Goal: Transaction & Acquisition: Purchase product/service

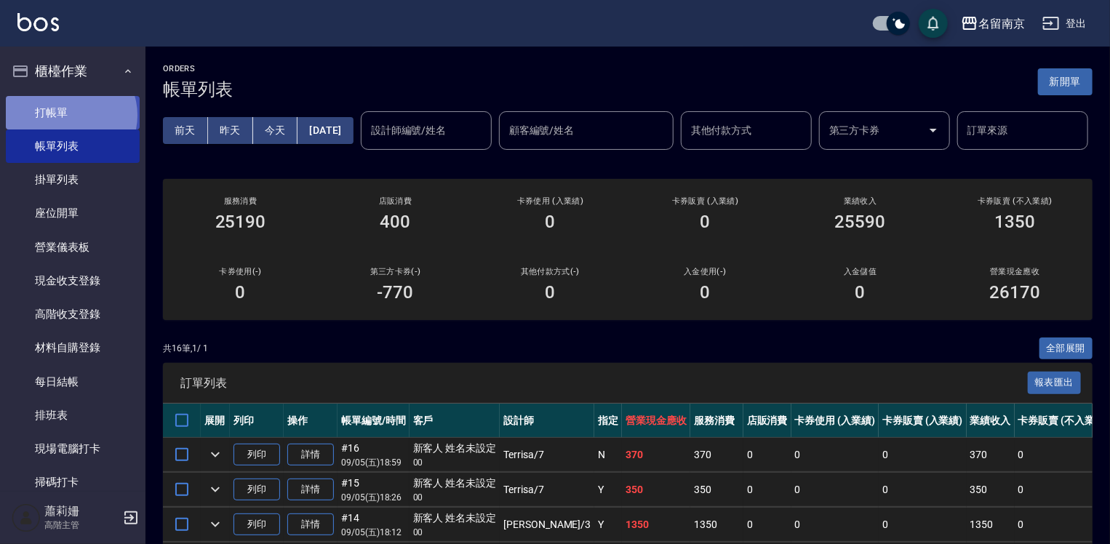
click at [70, 115] on link "打帳單" at bounding box center [73, 112] width 134 height 33
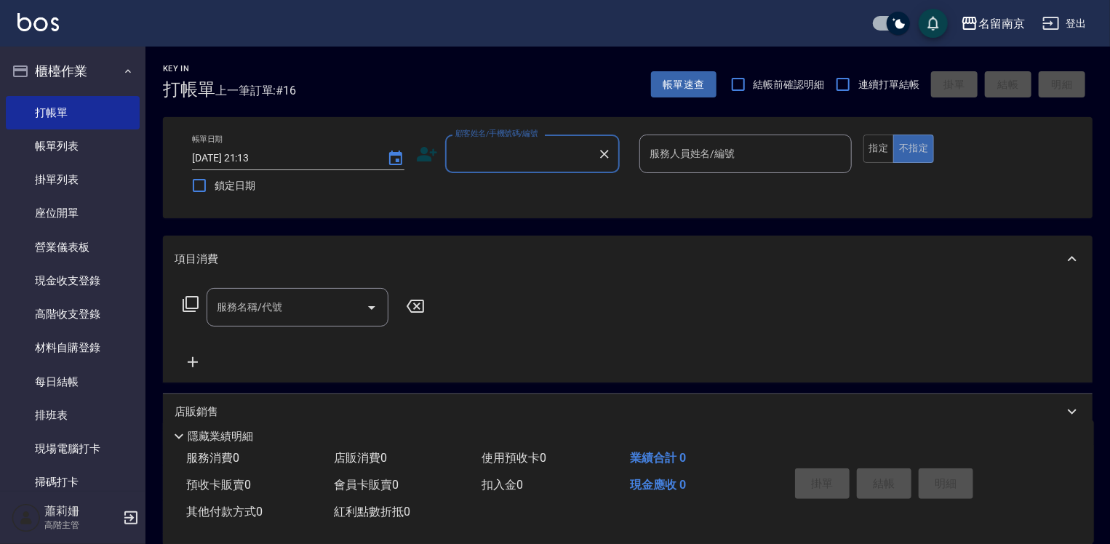
click at [597, 173] on body "名留南京 登出 櫃檯作業 打帳單 帳單列表 掛單列表 座位開單 營業儀表板 現金收支登錄 高階收支登錄 材料自購登錄 每日結帳 排班表 現場電腦打卡 掃碼打卡…" at bounding box center [555, 353] width 1110 height 707
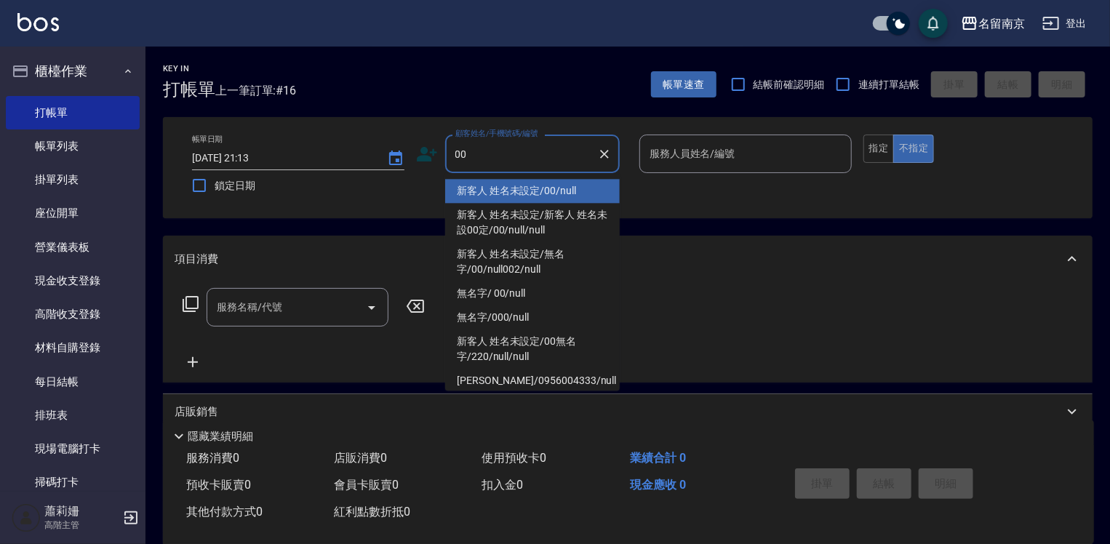
type input "新客人 姓名未設定/00/null"
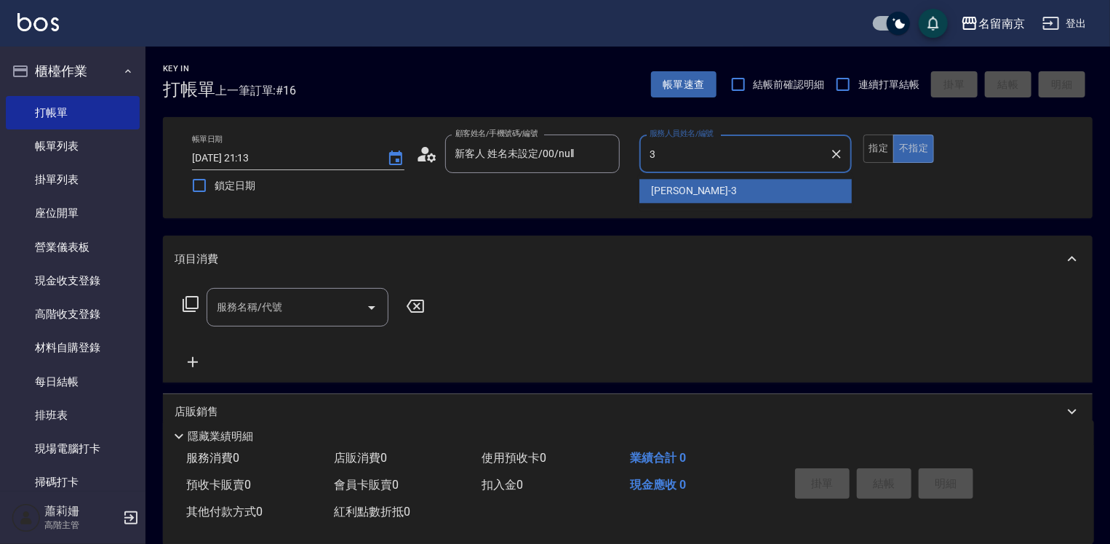
type input "Karen-3"
type button "false"
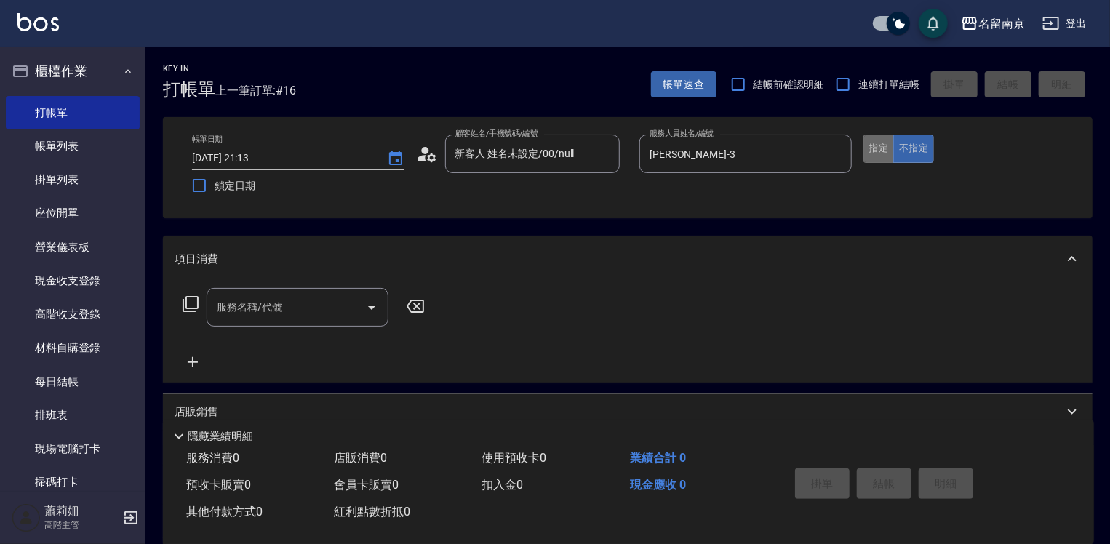
drag, startPoint x: 888, startPoint y: 144, endPoint x: 768, endPoint y: 167, distance: 122.1
click at [888, 145] on button "指定" at bounding box center [879, 149] width 31 height 28
drag, startPoint x: 319, startPoint y: 301, endPoint x: 661, endPoint y: 399, distance: 356.3
click at [346, 312] on input "服務名稱/代號" at bounding box center [286, 307] width 147 height 25
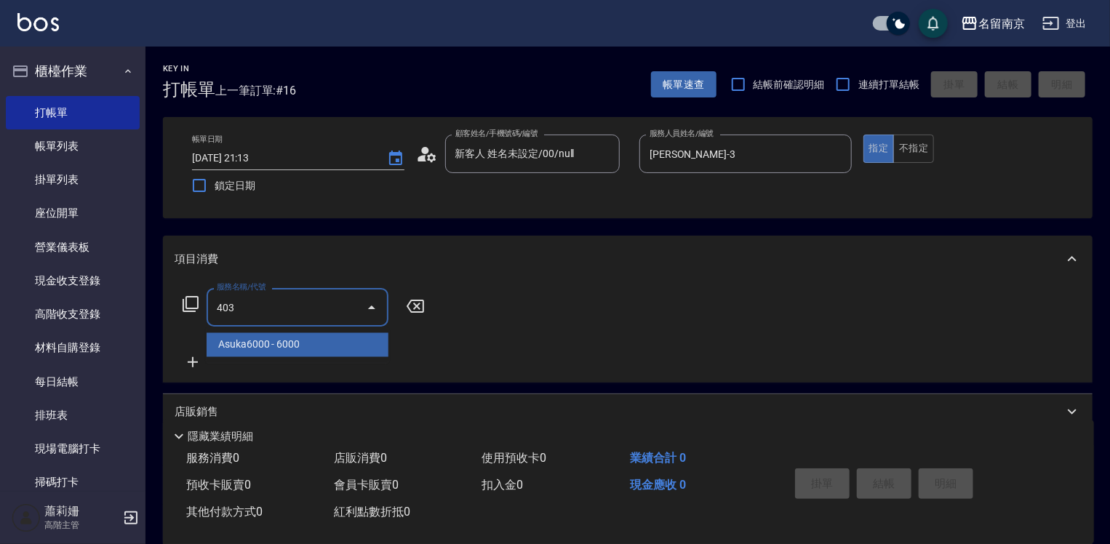
type input "Asuka6000(403)"
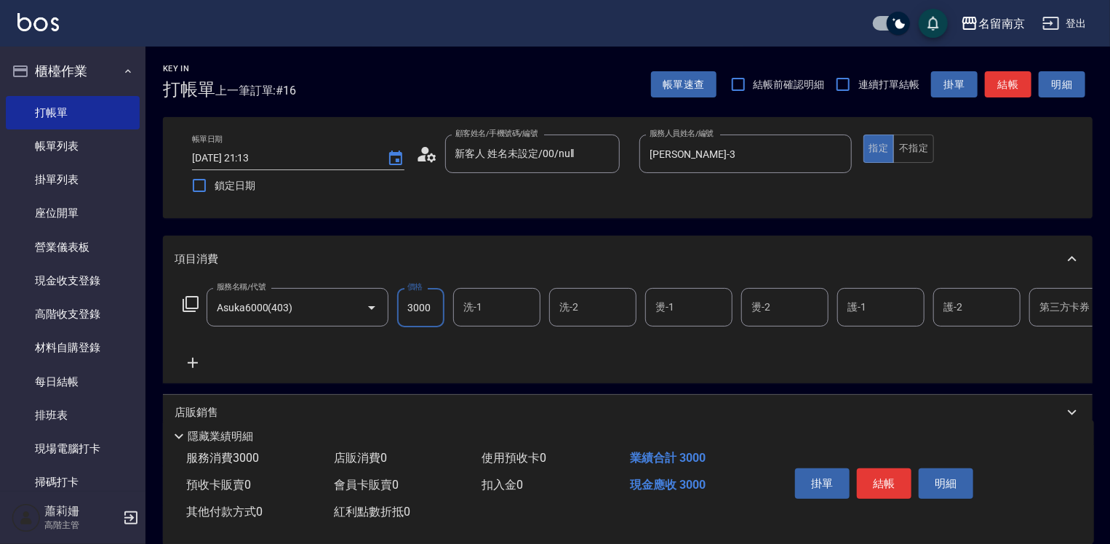
type input "3000"
click at [354, 303] on icon "Clear" at bounding box center [351, 307] width 15 height 15
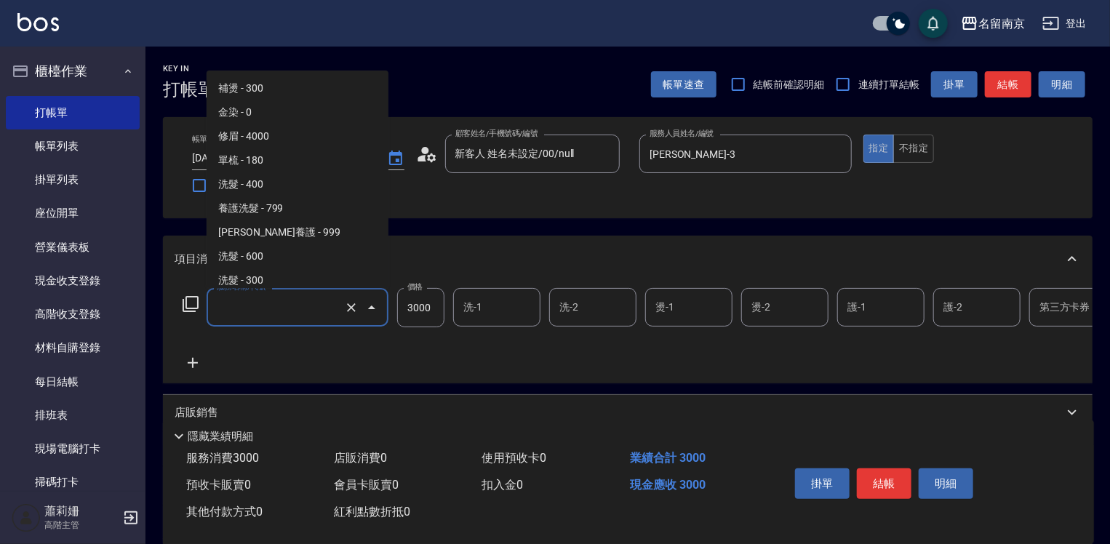
click at [324, 307] on input "服務名稱/代號" at bounding box center [277, 307] width 128 height 25
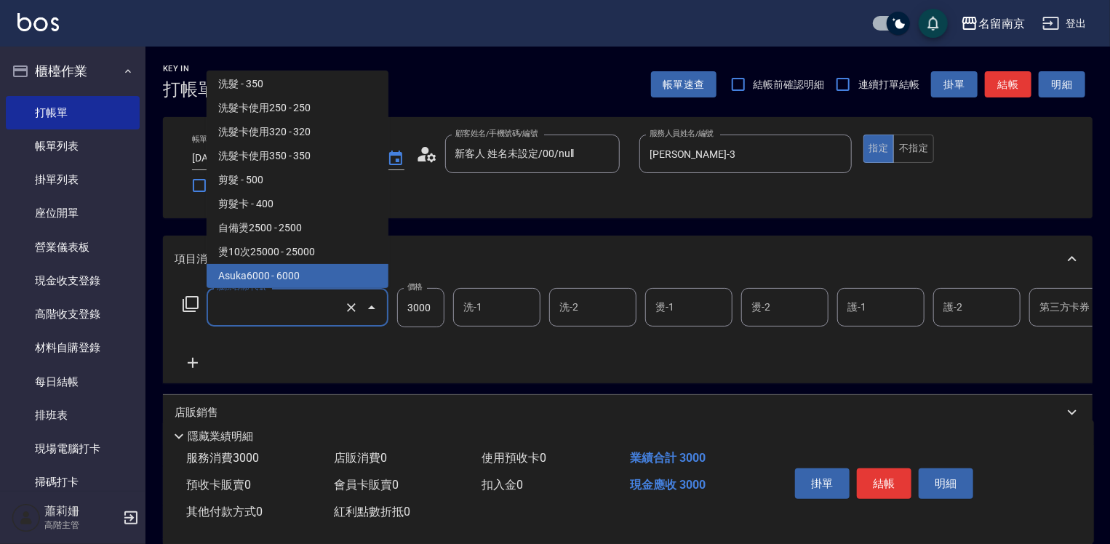
type input "7"
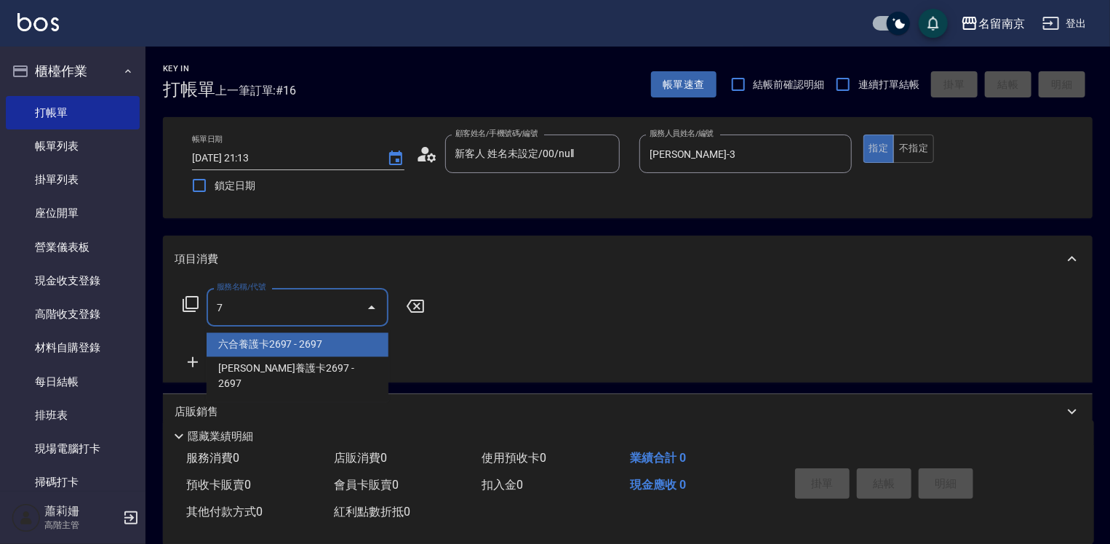
scroll to position [0, 0]
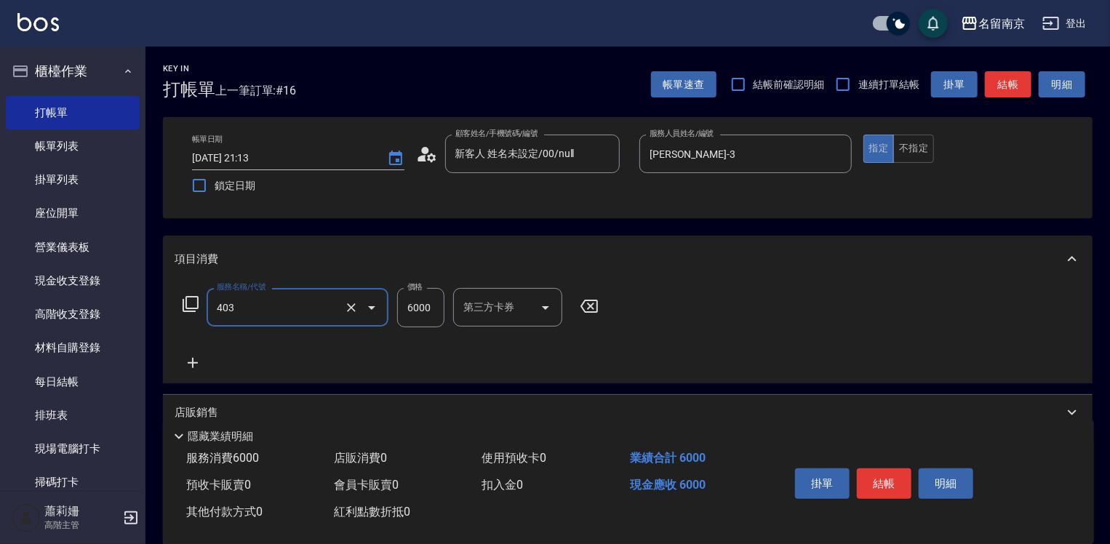
type input "Asuka6000(403)"
drag, startPoint x: 354, startPoint y: 308, endPoint x: 276, endPoint y: 303, distance: 77.3
click at [352, 308] on icon "Clear" at bounding box center [351, 307] width 15 height 15
type input "Asuka6000(403)"
click at [185, 300] on icon at bounding box center [190, 303] width 17 height 17
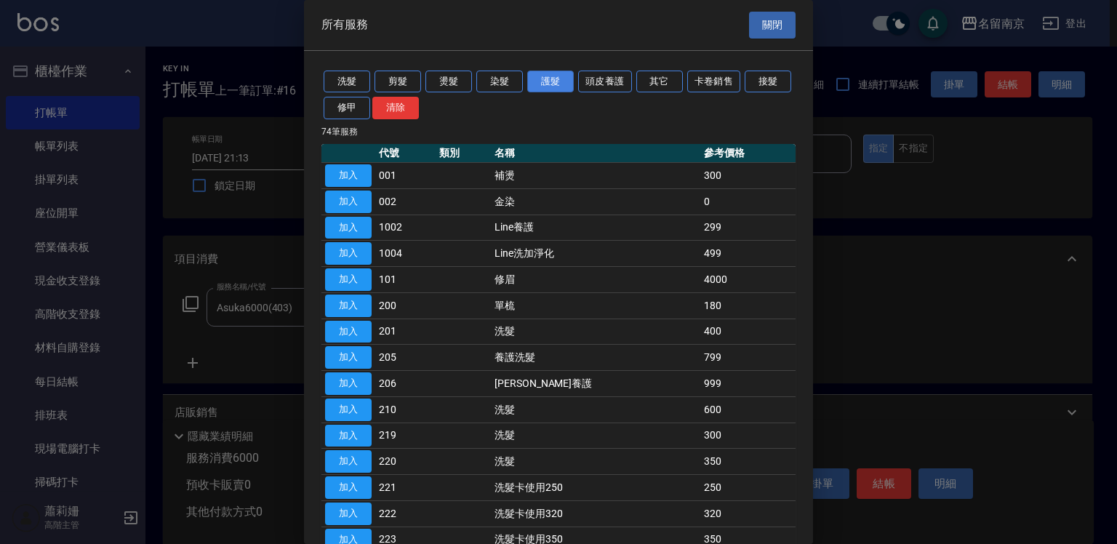
click at [565, 83] on button "護髮" at bounding box center [550, 82] width 47 height 23
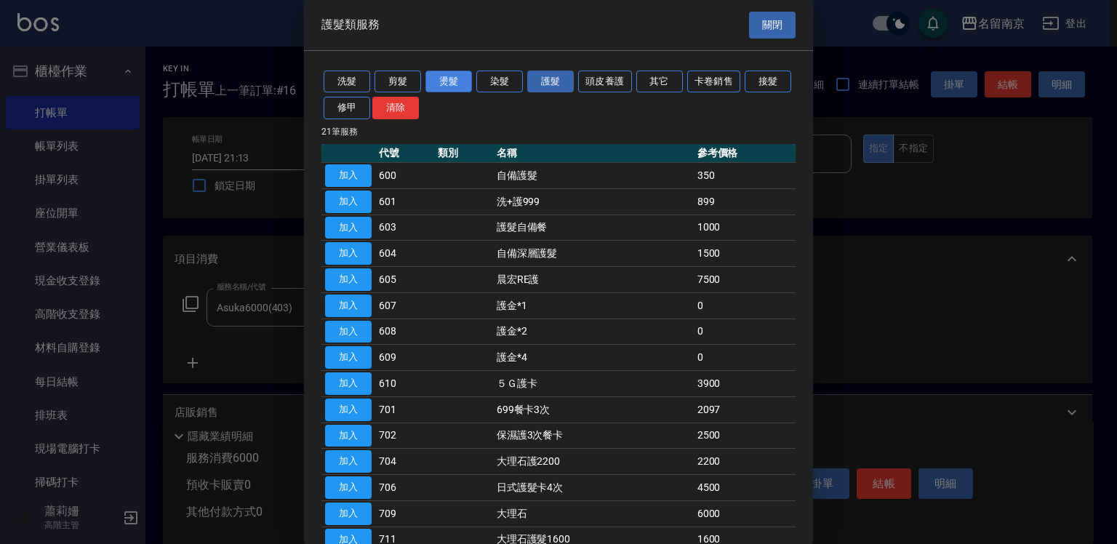
click at [460, 83] on button "燙髮" at bounding box center [449, 82] width 47 height 23
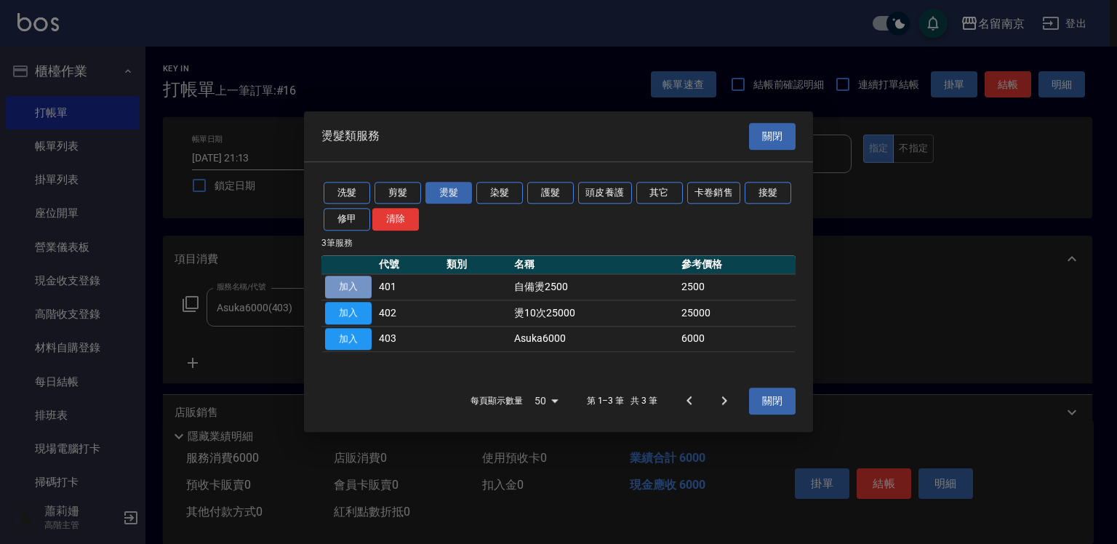
click at [355, 281] on button "加入" at bounding box center [348, 287] width 47 height 23
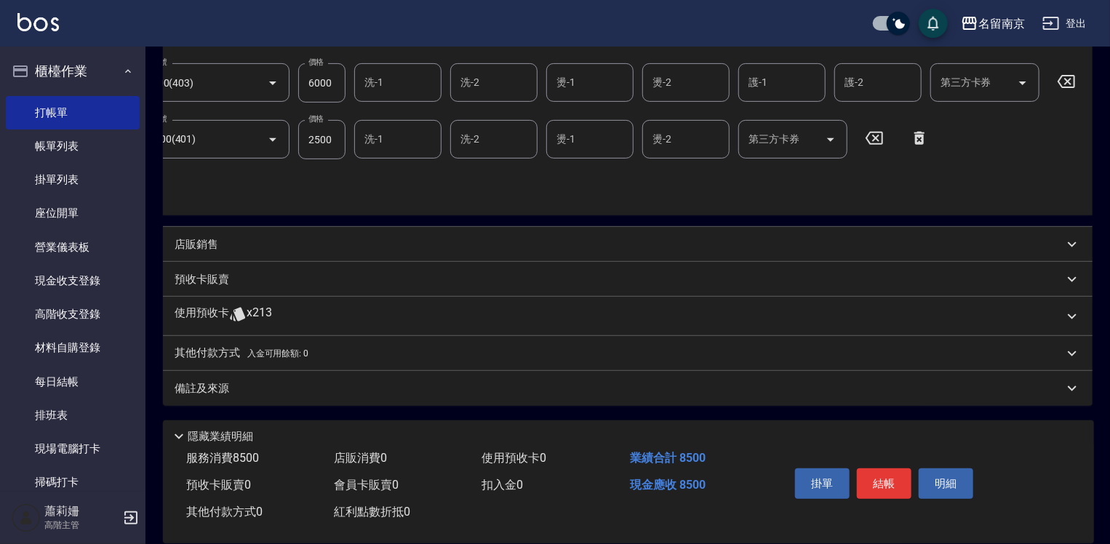
scroll to position [0, 102]
click at [1071, 75] on icon at bounding box center [1063, 81] width 17 height 13
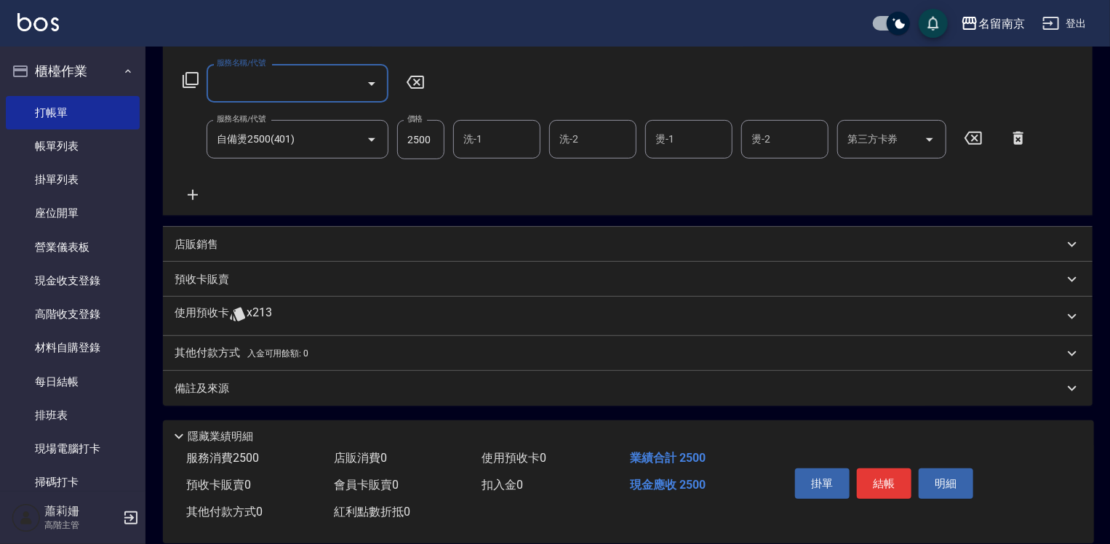
scroll to position [0, 0]
drag, startPoint x: 509, startPoint y: 143, endPoint x: 1019, endPoint y: 251, distance: 521.4
click at [578, 140] on div "服務名稱/代號 自備燙2500(401) 服務名稱/代號 價格 2500 價格 洗-1 洗-1 洗-2 洗-2 燙-1 燙-1 燙-2 燙-2 第三方卡券 第…" at bounding box center [606, 139] width 862 height 39
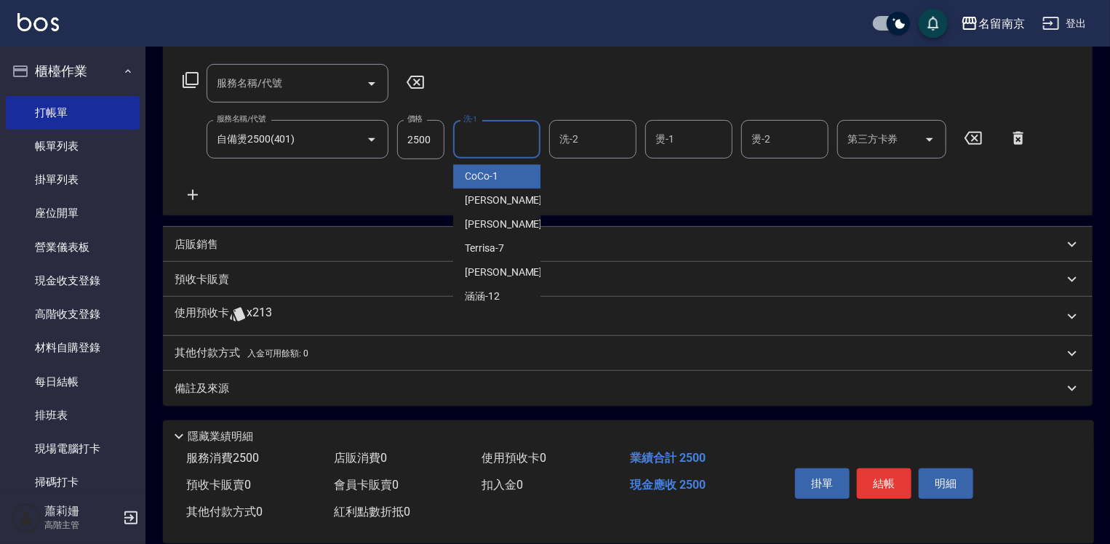
drag, startPoint x: 481, startPoint y: 142, endPoint x: 876, endPoint y: 239, distance: 406.9
click at [492, 142] on input "洗-1" at bounding box center [497, 139] width 74 height 25
type input "Karen-3"
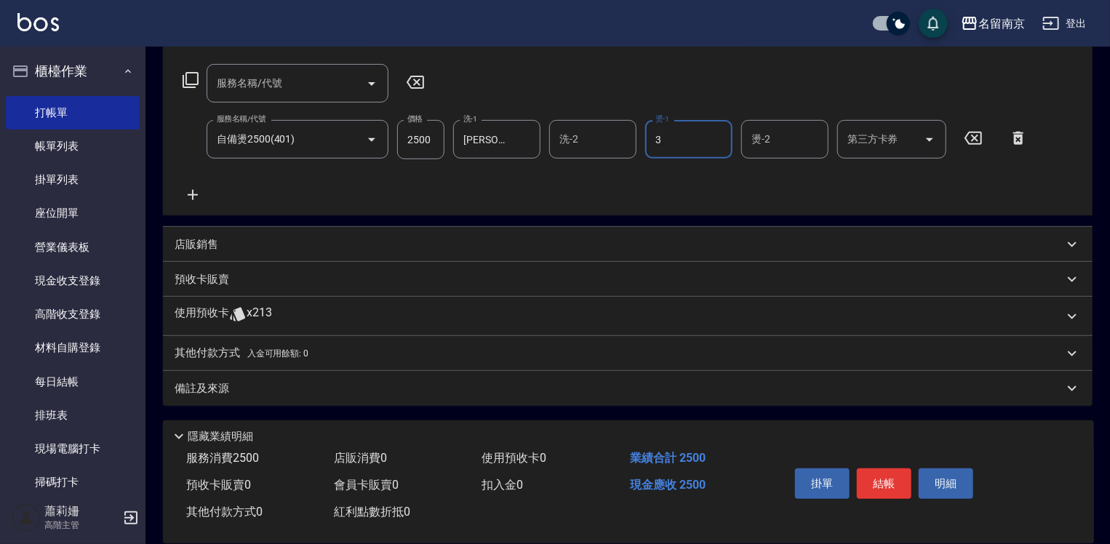
type input "Karen-3"
click at [434, 134] on input "2500" at bounding box center [420, 139] width 47 height 39
type input "3000"
click at [215, 352] on p "其他付款方式 入金可用餘額: 0" at bounding box center [242, 354] width 134 height 16
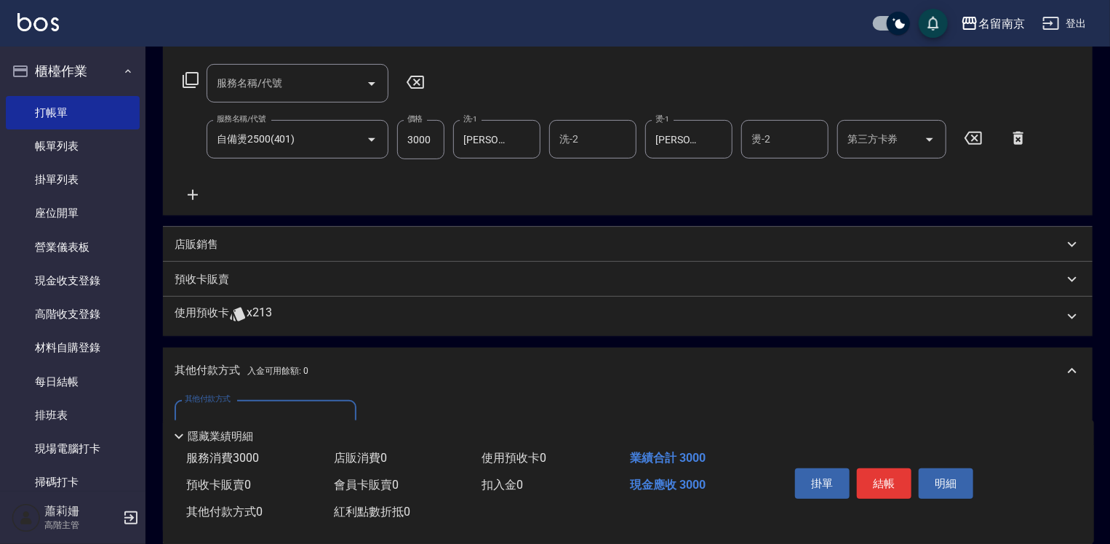
scroll to position [370, 0]
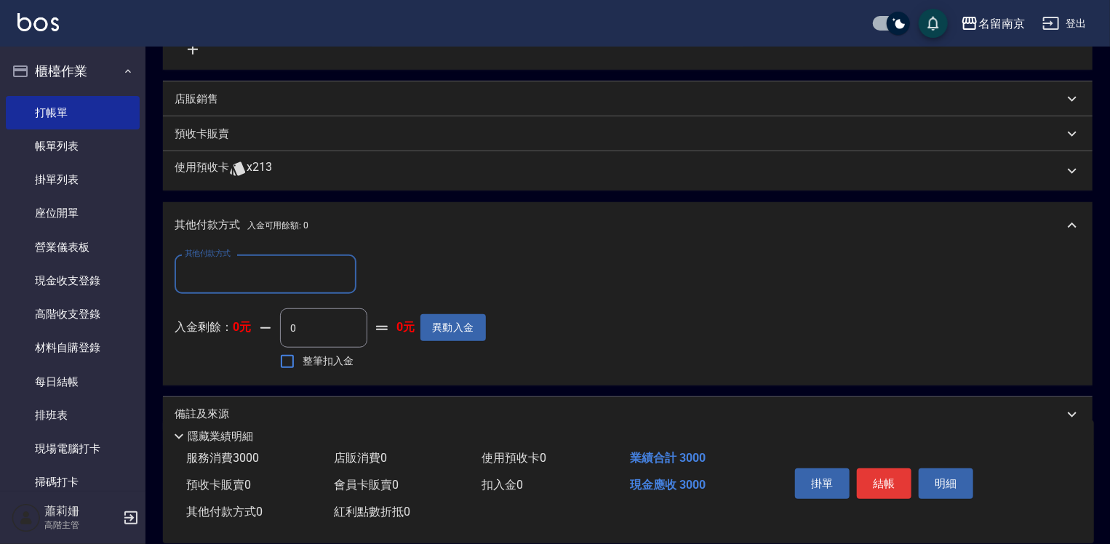
click at [243, 282] on input "其他付款方式" at bounding box center [265, 273] width 169 height 25
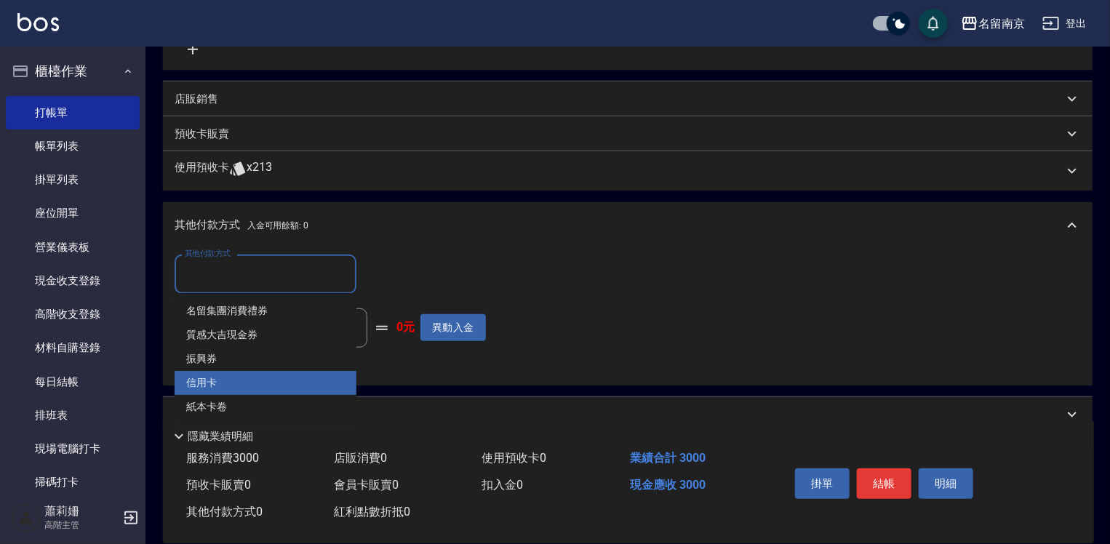
click at [243, 387] on span "信用卡" at bounding box center [266, 383] width 182 height 24
type input "信用卡"
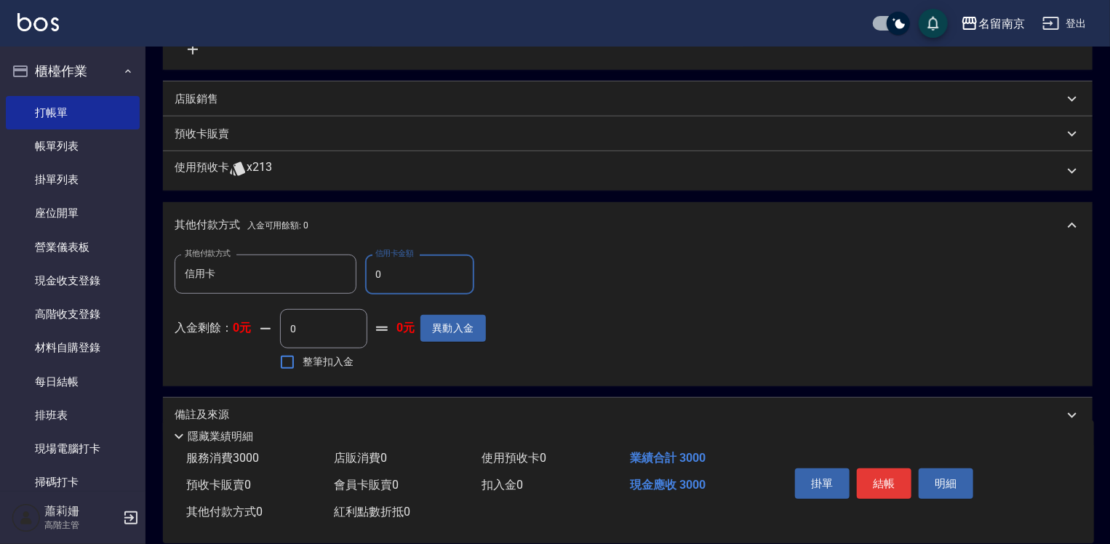
drag, startPoint x: 371, startPoint y: 274, endPoint x: 384, endPoint y: 275, distance: 13.1
click at [372, 274] on input "0" at bounding box center [419, 274] width 109 height 39
type input "3000"
click at [882, 485] on button "結帳" at bounding box center [884, 484] width 55 height 31
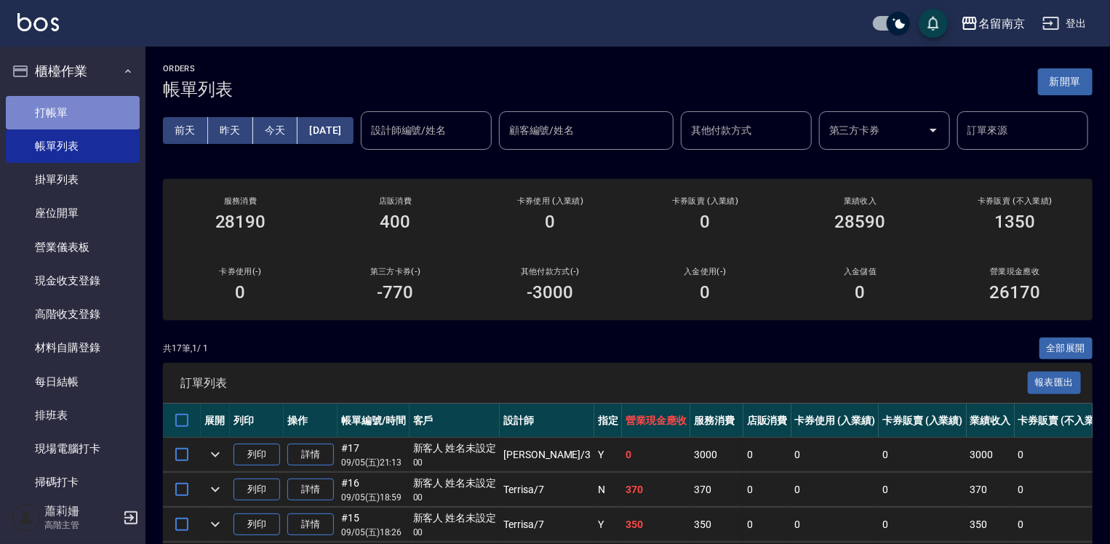
click at [103, 110] on link "打帳單" at bounding box center [73, 112] width 134 height 33
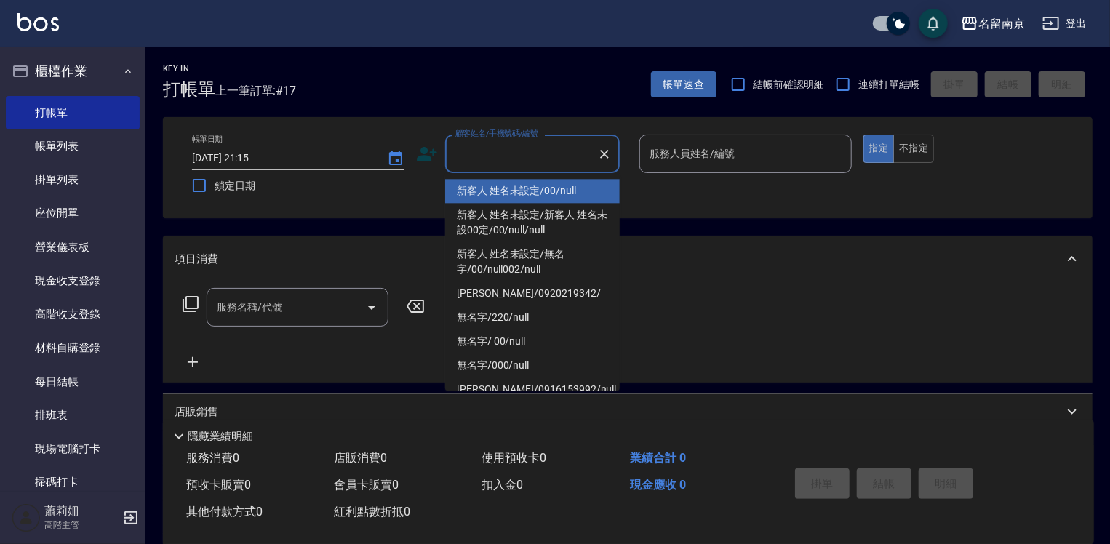
drag, startPoint x: 501, startPoint y: 154, endPoint x: 776, endPoint y: 163, distance: 275.1
click at [563, 143] on input "顧客姓名/手機號碼/編號" at bounding box center [522, 153] width 140 height 25
type input "新客人 姓名未設定/00/null"
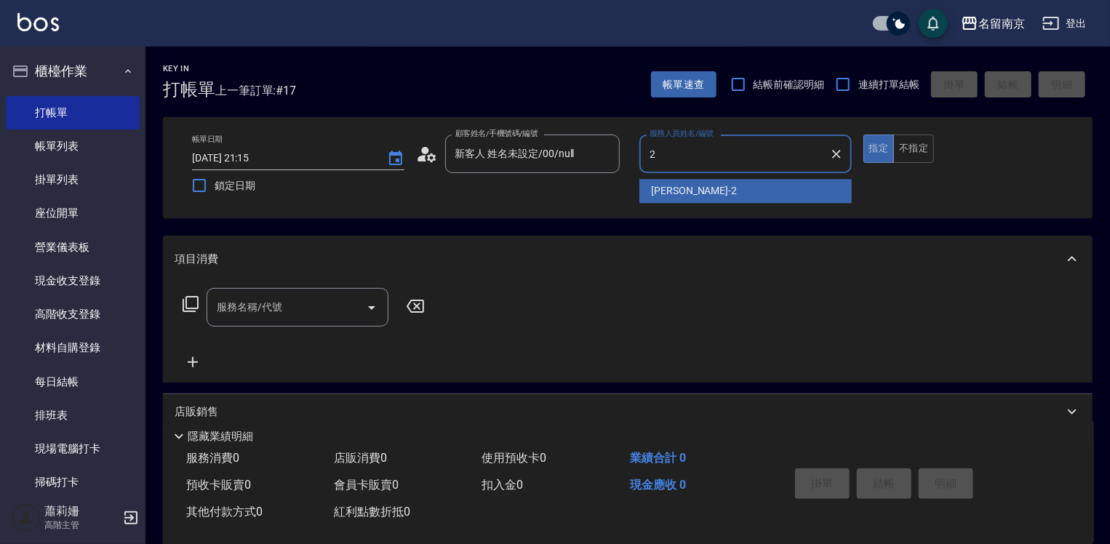
type input "Jenny-2"
type button "true"
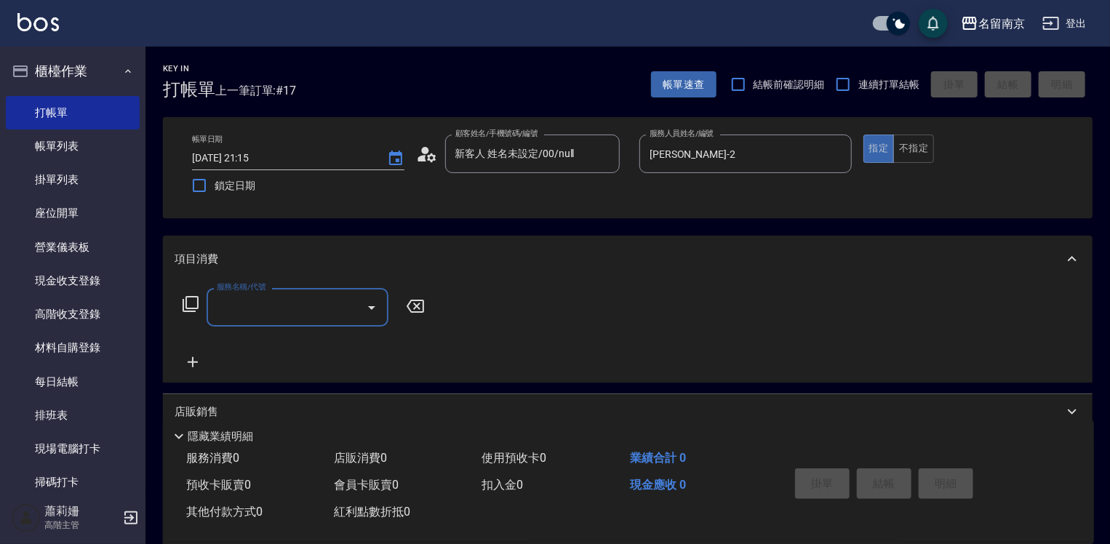
click at [308, 315] on input "服務名稱/代號" at bounding box center [286, 307] width 147 height 25
type input "Asuka6000(403)"
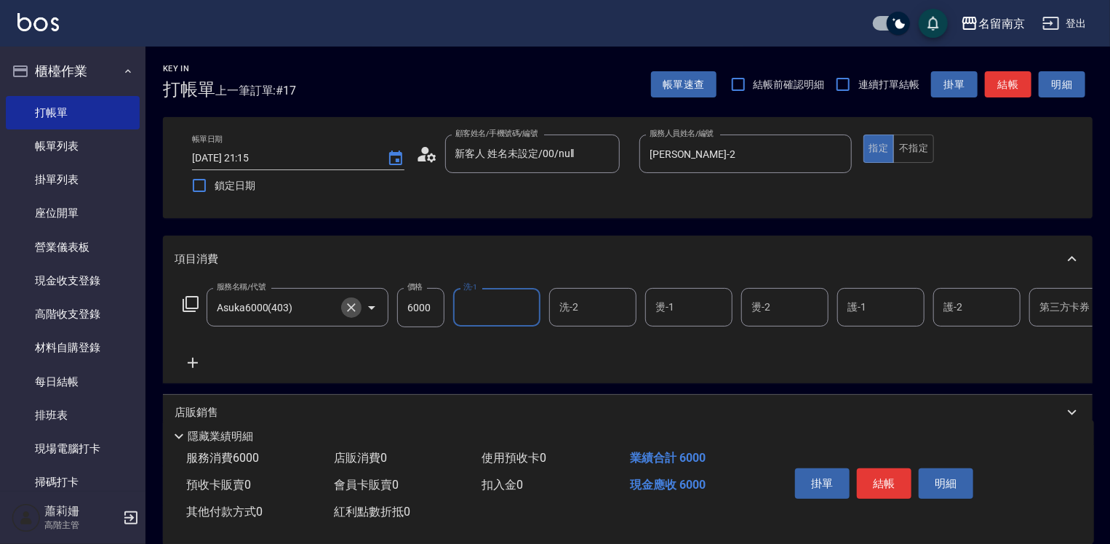
click at [348, 305] on icon "Clear" at bounding box center [351, 307] width 9 height 9
type input "自備燙2500(401)"
type input "3000"
type input "Jenny-2"
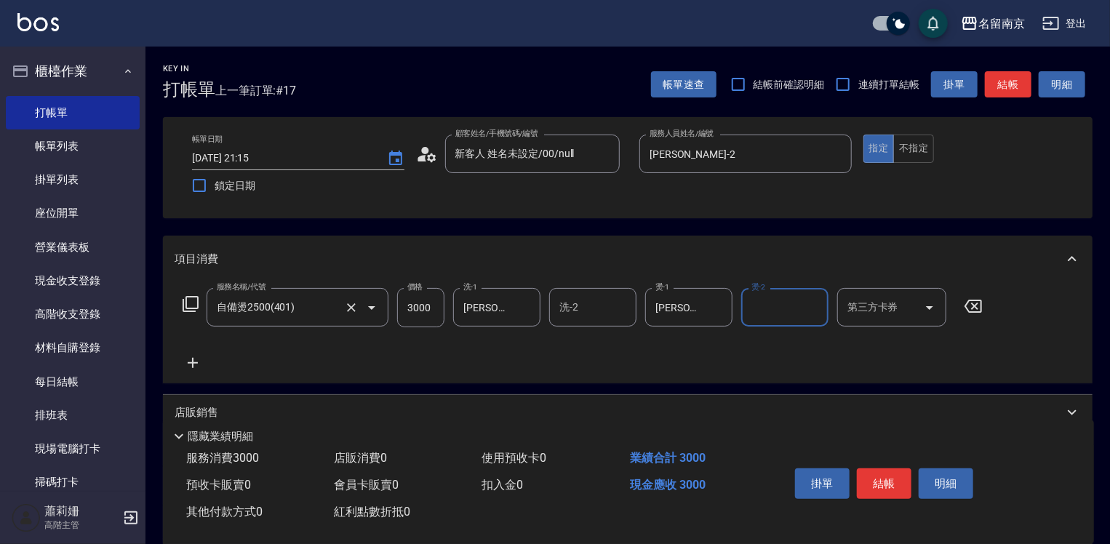
scroll to position [168, 0]
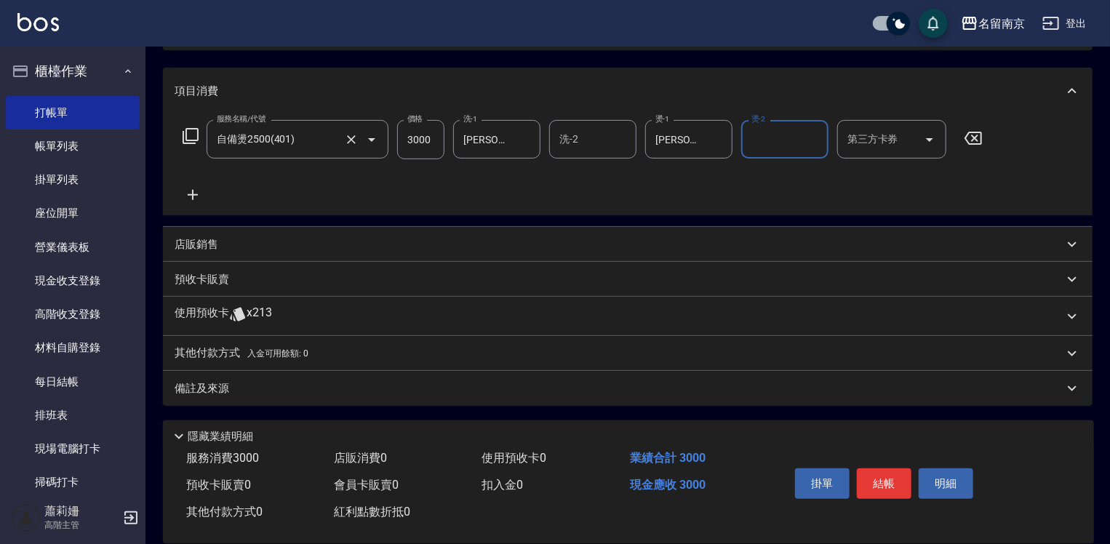
click at [215, 243] on p "店販銷售" at bounding box center [197, 244] width 44 height 15
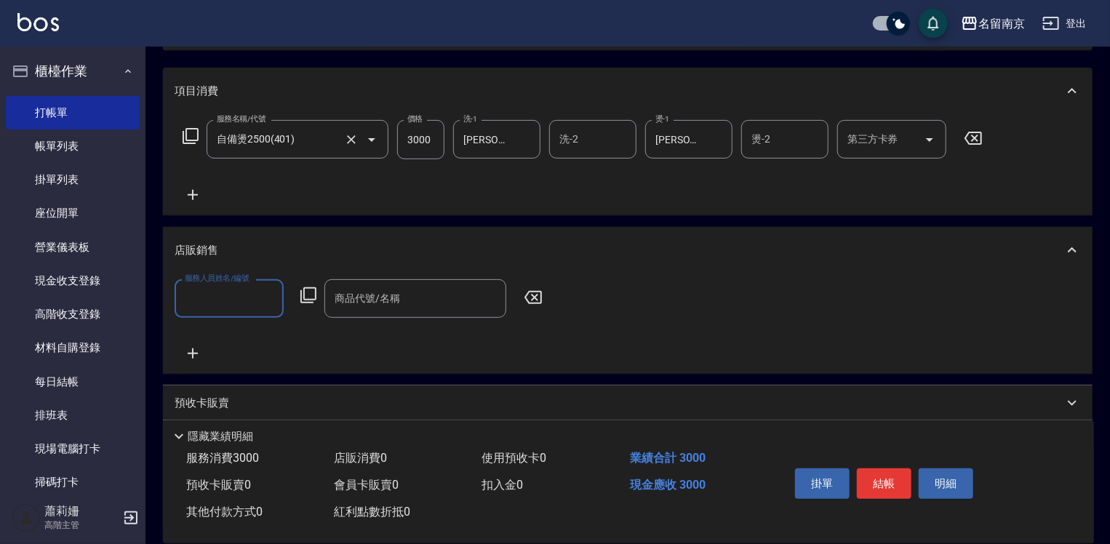
scroll to position [0, 0]
drag, startPoint x: 218, startPoint y: 289, endPoint x: 352, endPoint y: 324, distance: 138.5
click at [218, 290] on input "服務人員姓名/編號" at bounding box center [229, 298] width 96 height 25
type input "Jenny-2"
click at [308, 288] on icon at bounding box center [308, 295] width 16 height 16
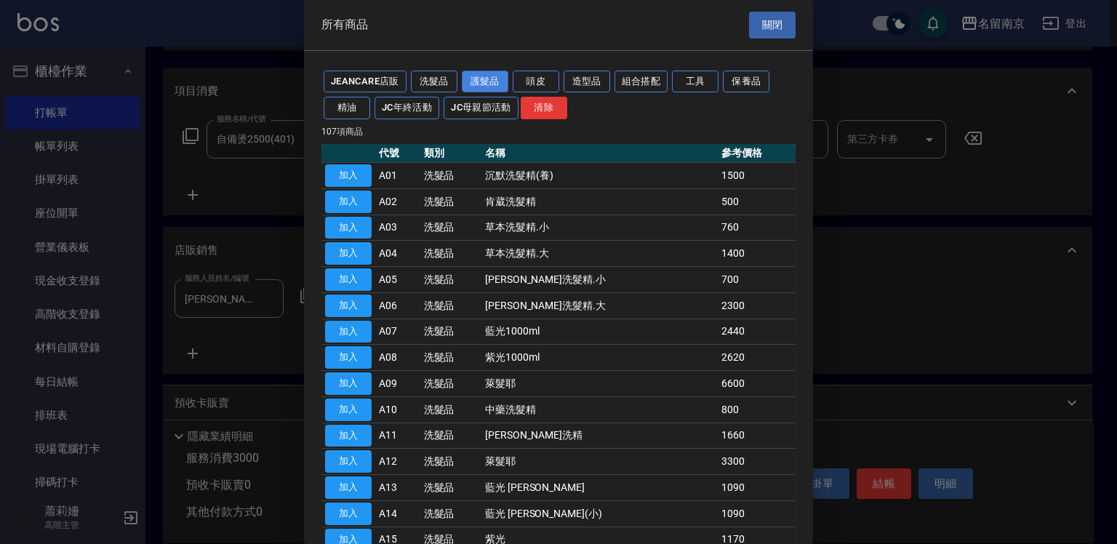
click at [498, 79] on button "護髮品" at bounding box center [485, 82] width 47 height 23
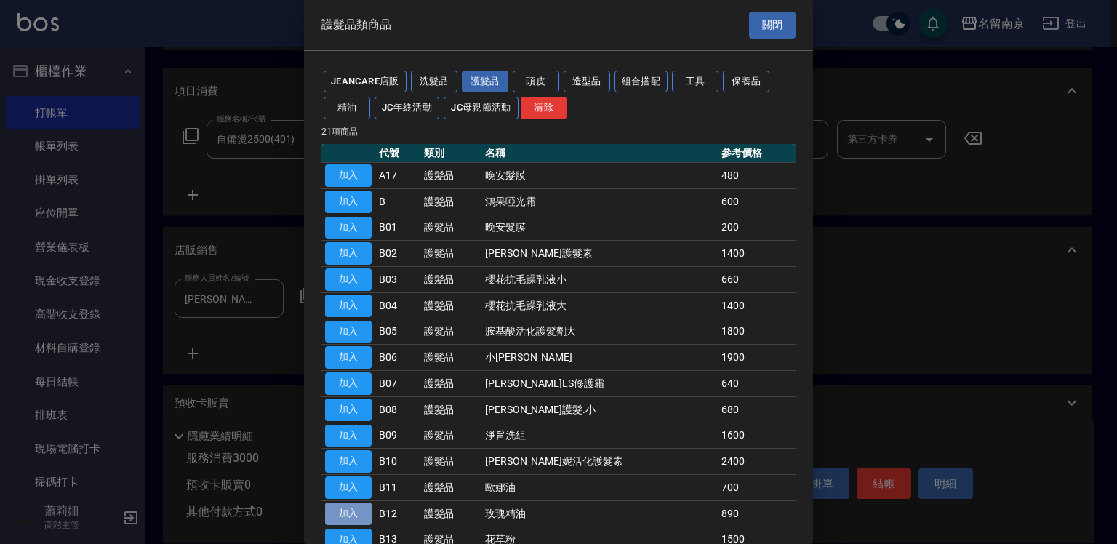
click at [349, 506] on button "加入" at bounding box center [348, 514] width 47 height 23
type input "玫瑰精油"
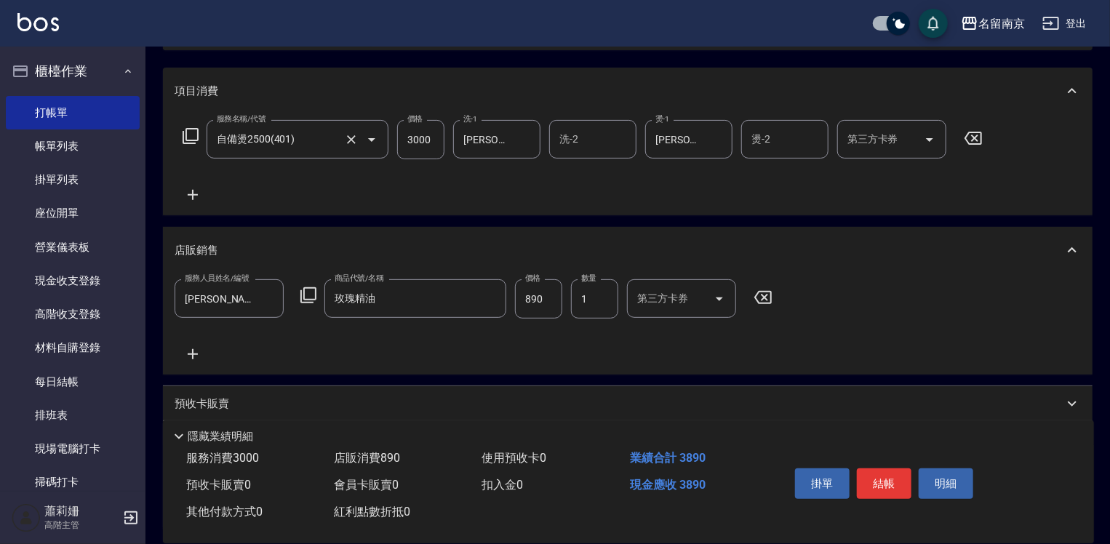
click at [551, 311] on input "890" at bounding box center [538, 298] width 47 height 39
type input "800"
click at [902, 480] on button "結帳" at bounding box center [884, 484] width 55 height 31
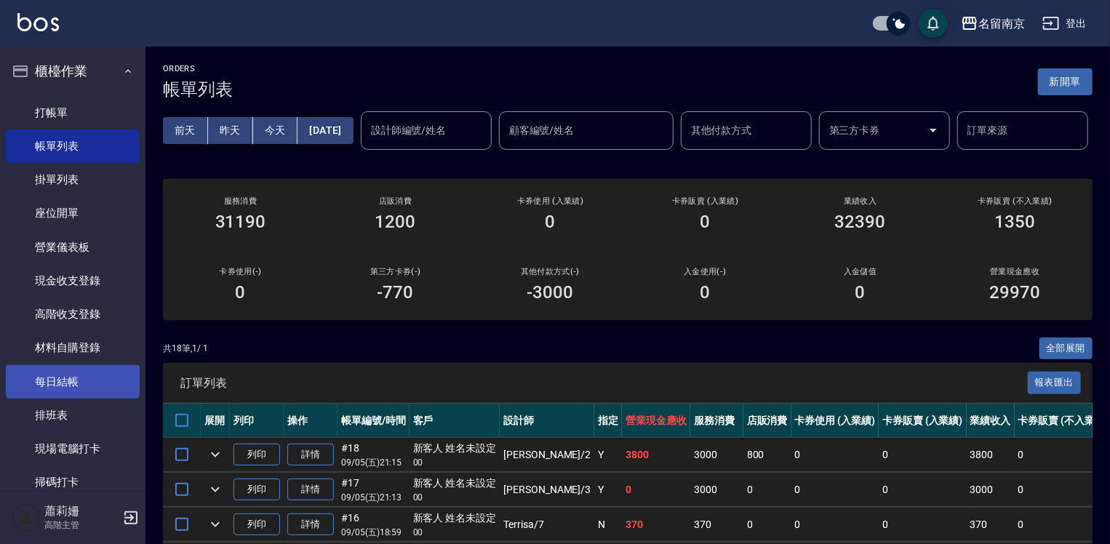
click at [65, 383] on link "每日結帳" at bounding box center [73, 381] width 134 height 33
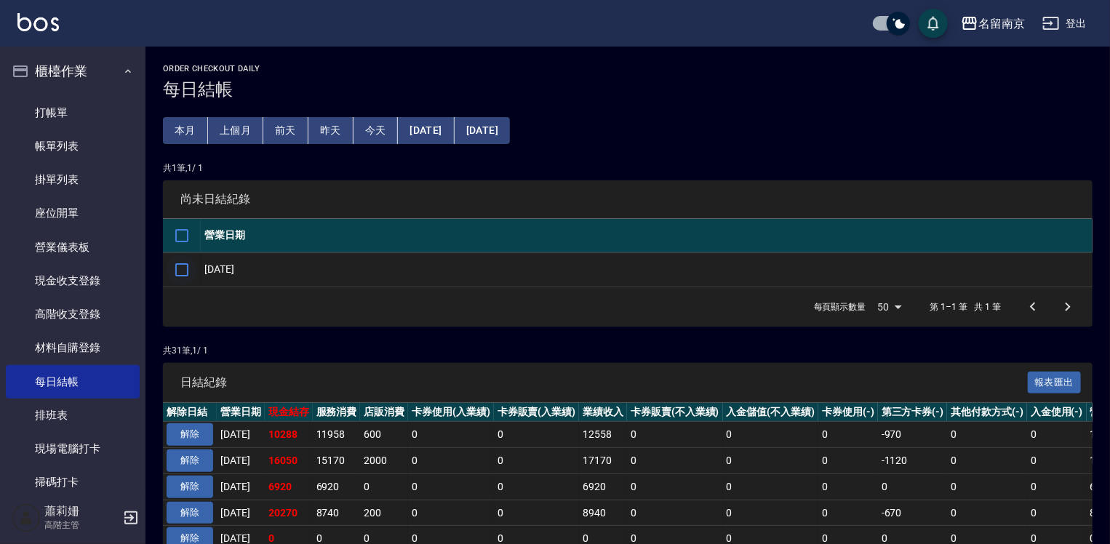
click at [188, 271] on input "checkbox" at bounding box center [182, 270] width 31 height 31
checkbox input "true"
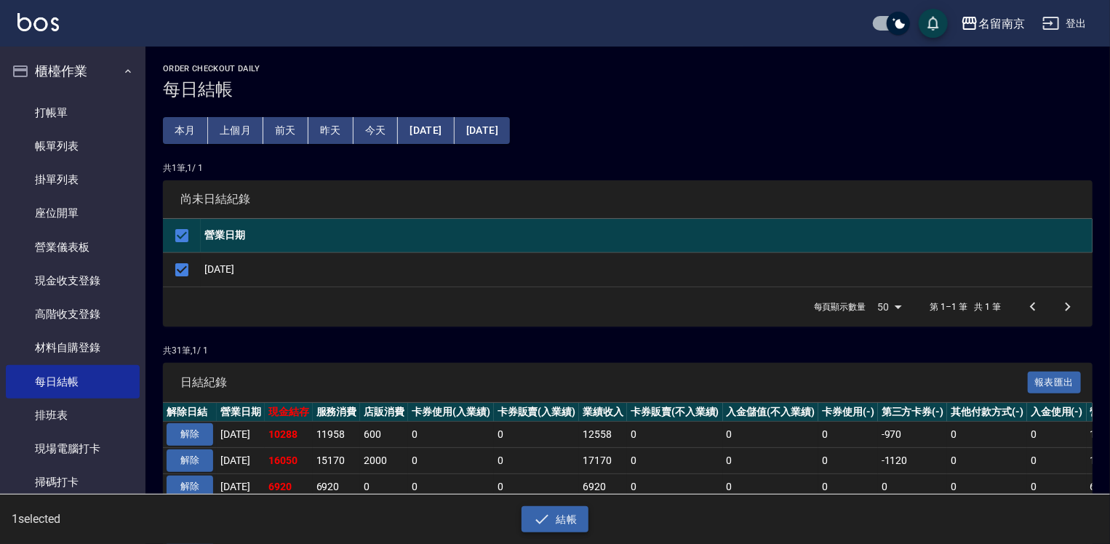
click at [562, 516] on button "結帳" at bounding box center [556, 519] width 68 height 27
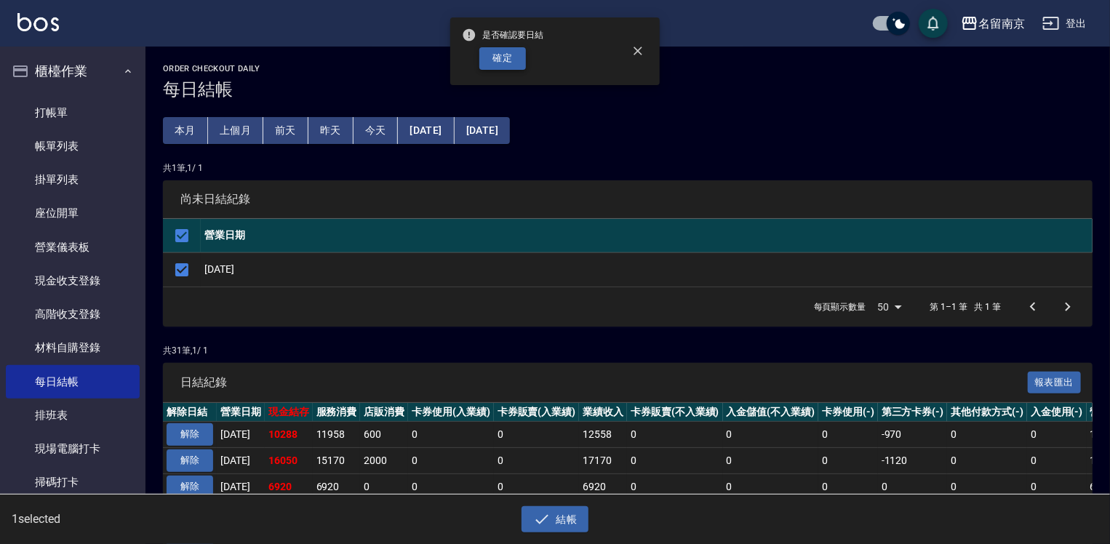
click at [503, 66] on button "確定" at bounding box center [502, 58] width 47 height 23
checkbox input "false"
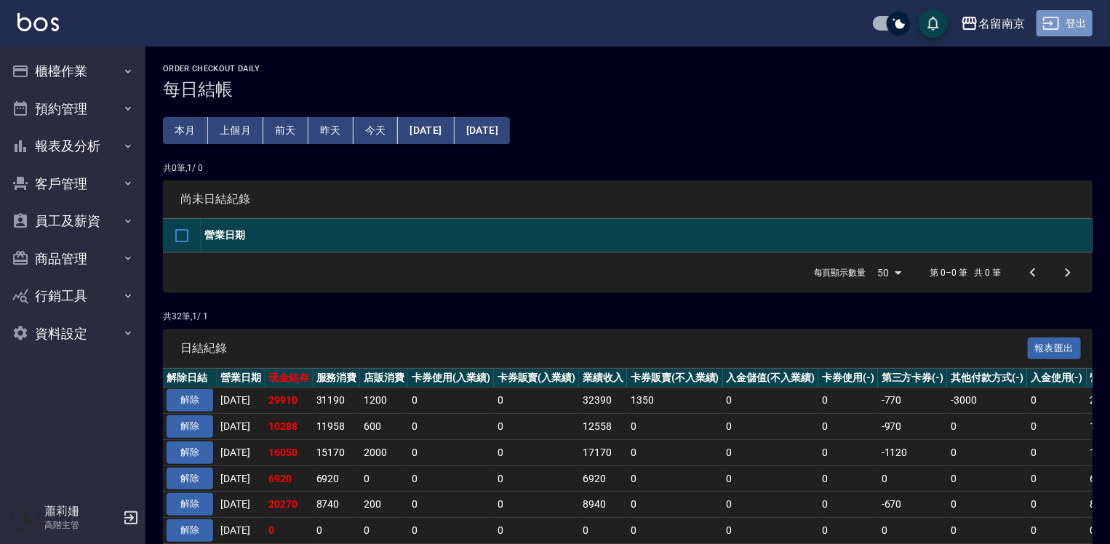
click at [1077, 17] on button "登出" at bounding box center [1065, 23] width 56 height 27
